Goal: Transaction & Acquisition: Obtain resource

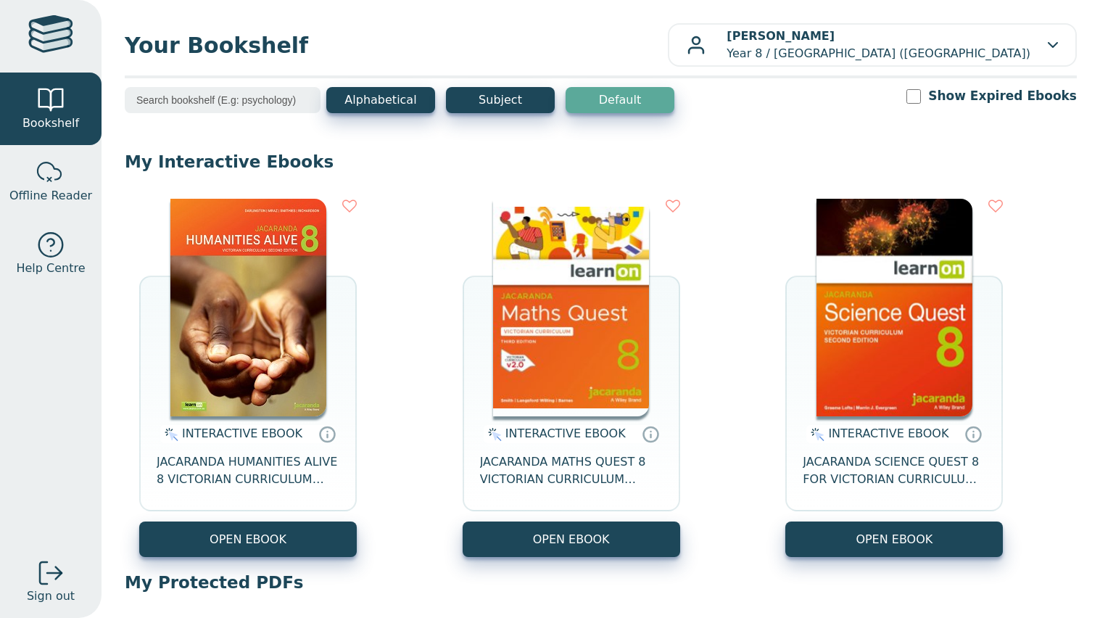
scroll to position [203, 0]
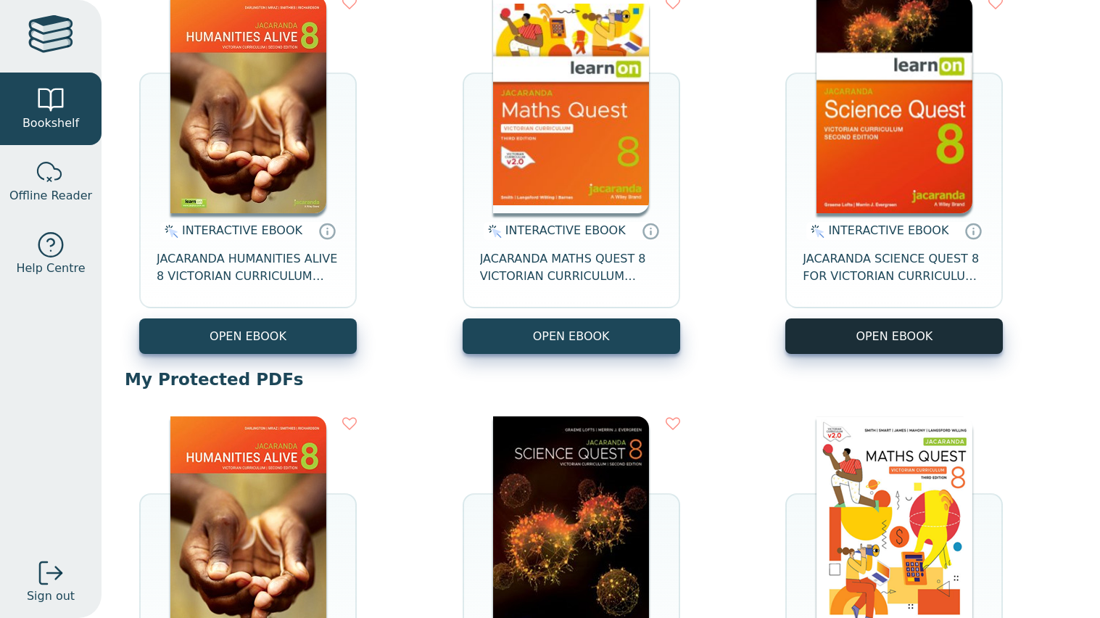
click at [870, 324] on button "OPEN EBOOK" at bounding box center [894, 336] width 218 height 36
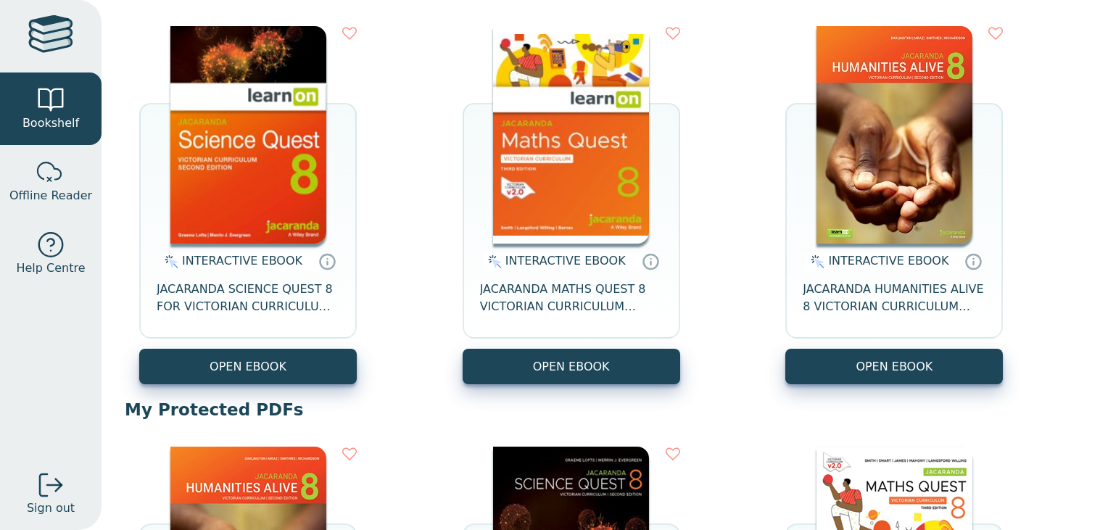
scroll to position [185, 0]
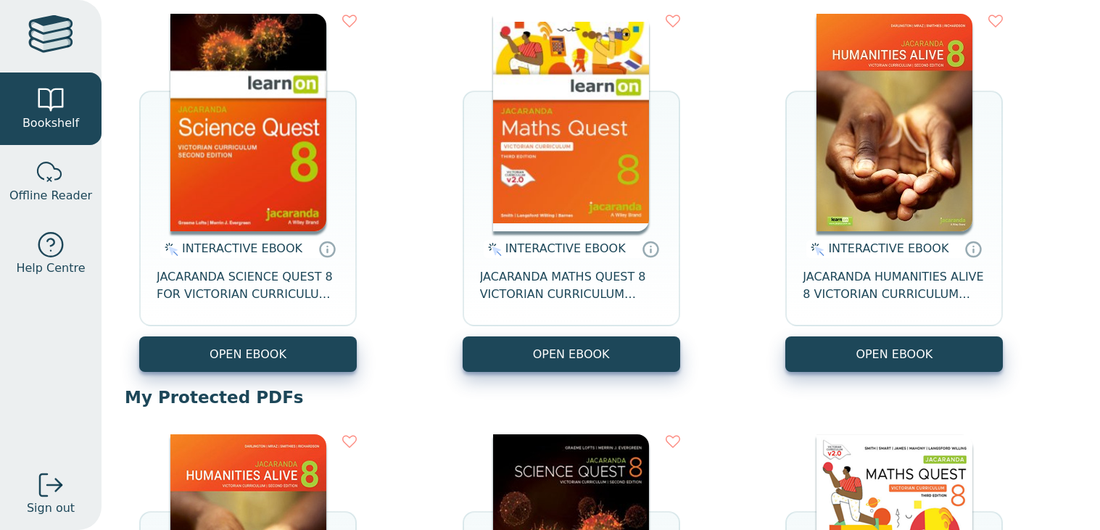
click at [230, 334] on div "INTERACTIVE EBOOK JACARANDA SCIENCE QUEST 8 FOR VICTORIAN CURRICULUM LEARNON 2E…" at bounding box center [248, 283] width 218 height 105
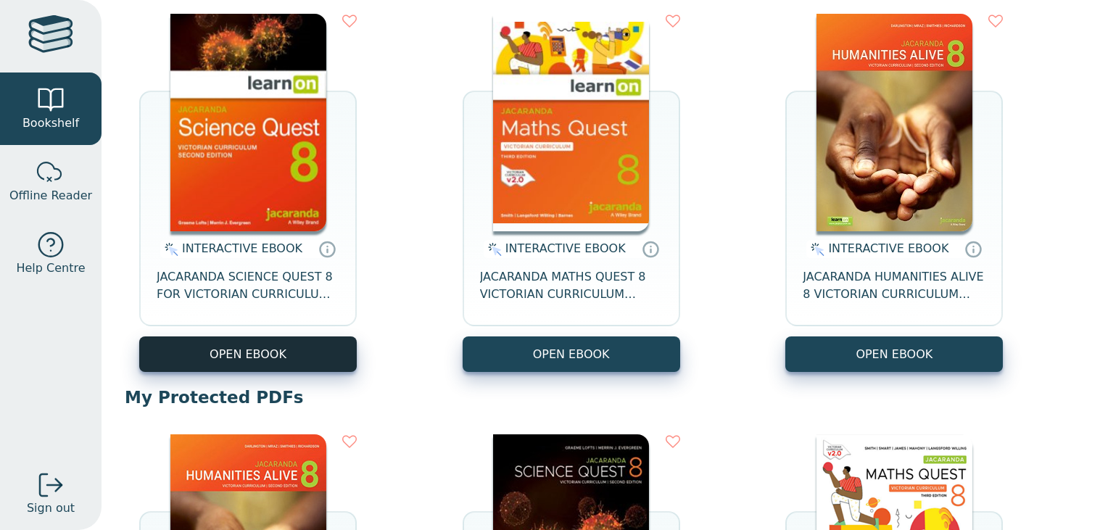
click at [228, 341] on button "OPEN EBOOK" at bounding box center [248, 354] width 218 height 36
